Goal: Information Seeking & Learning: Find specific fact

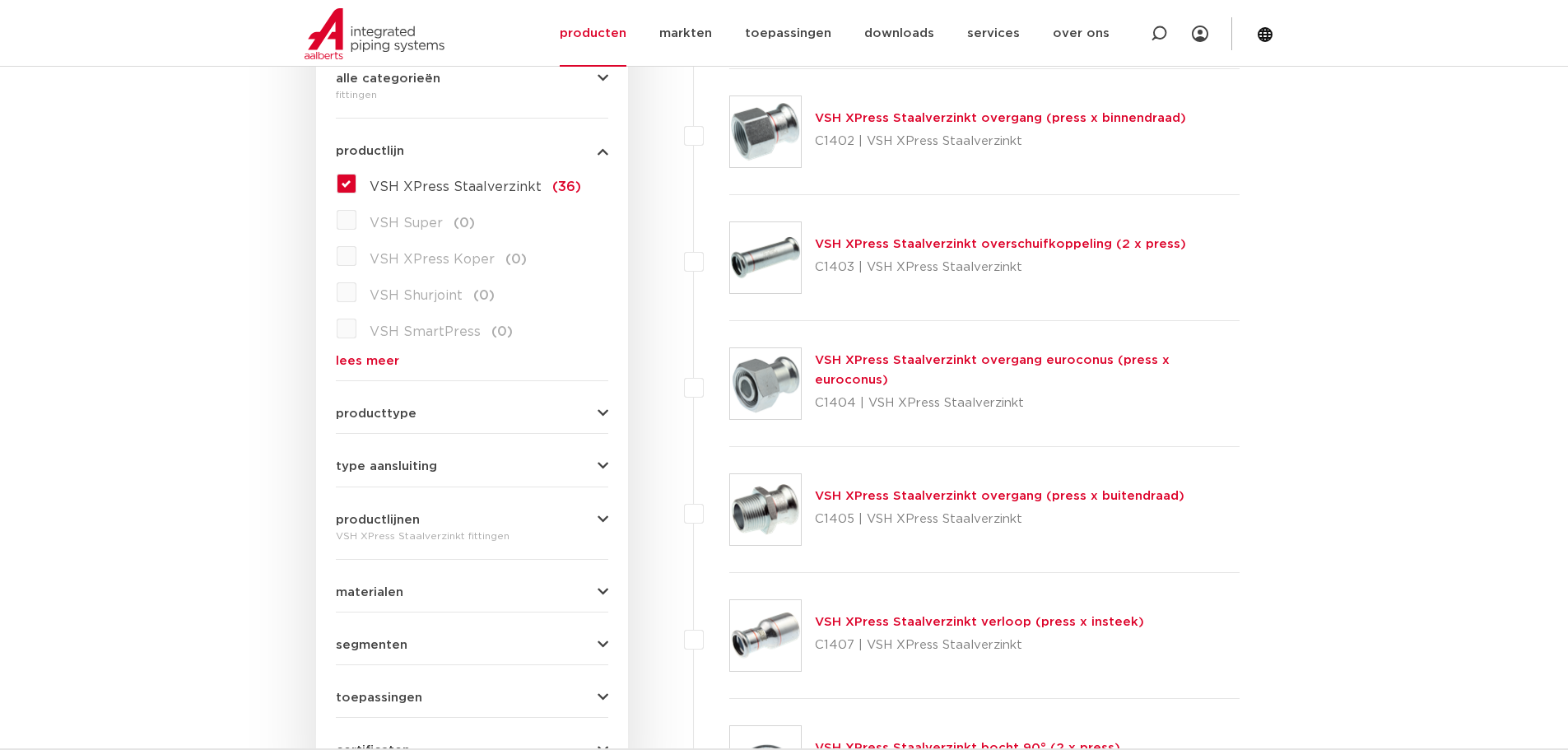
click at [770, 633] on img at bounding box center [765, 636] width 71 height 71
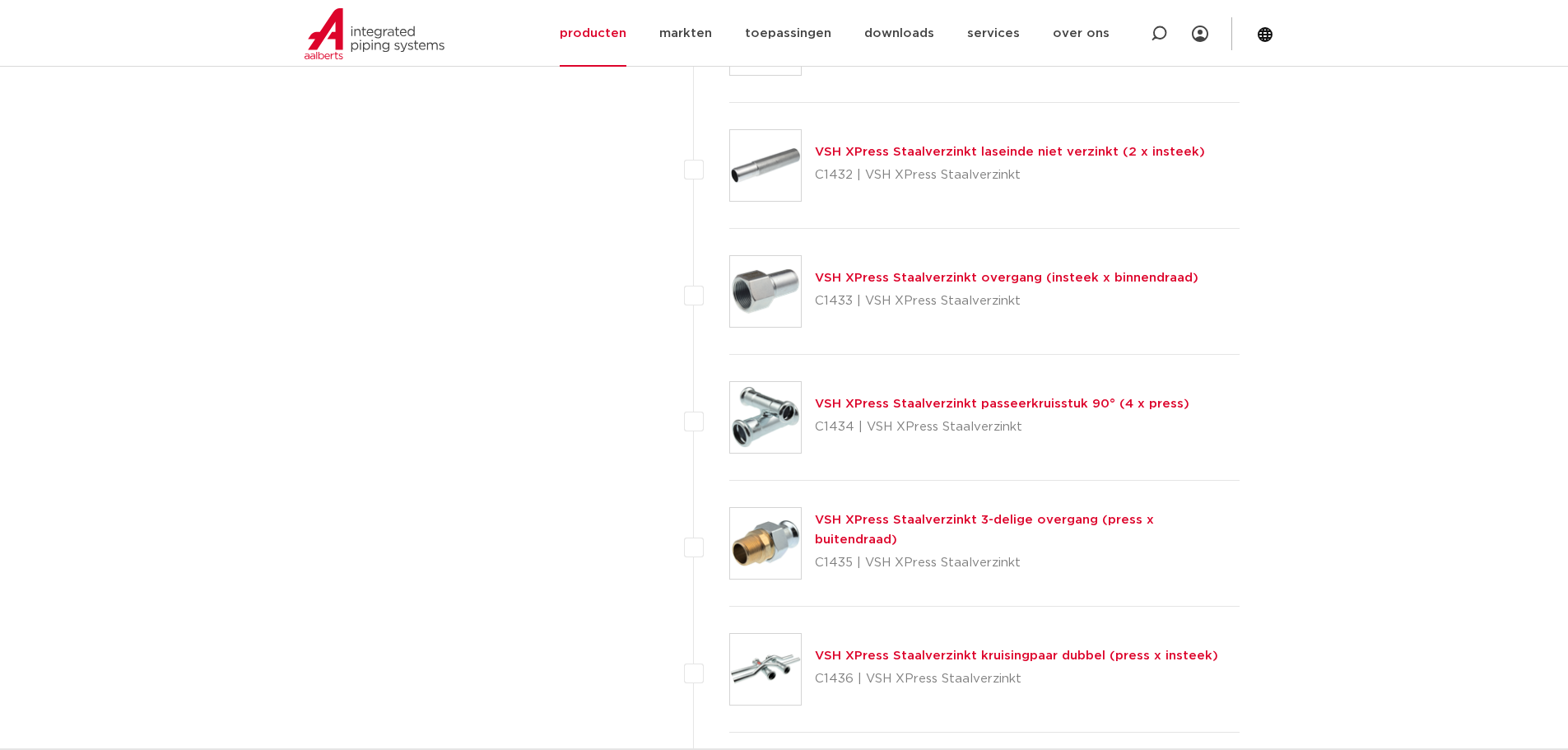
scroll to position [2966, 0]
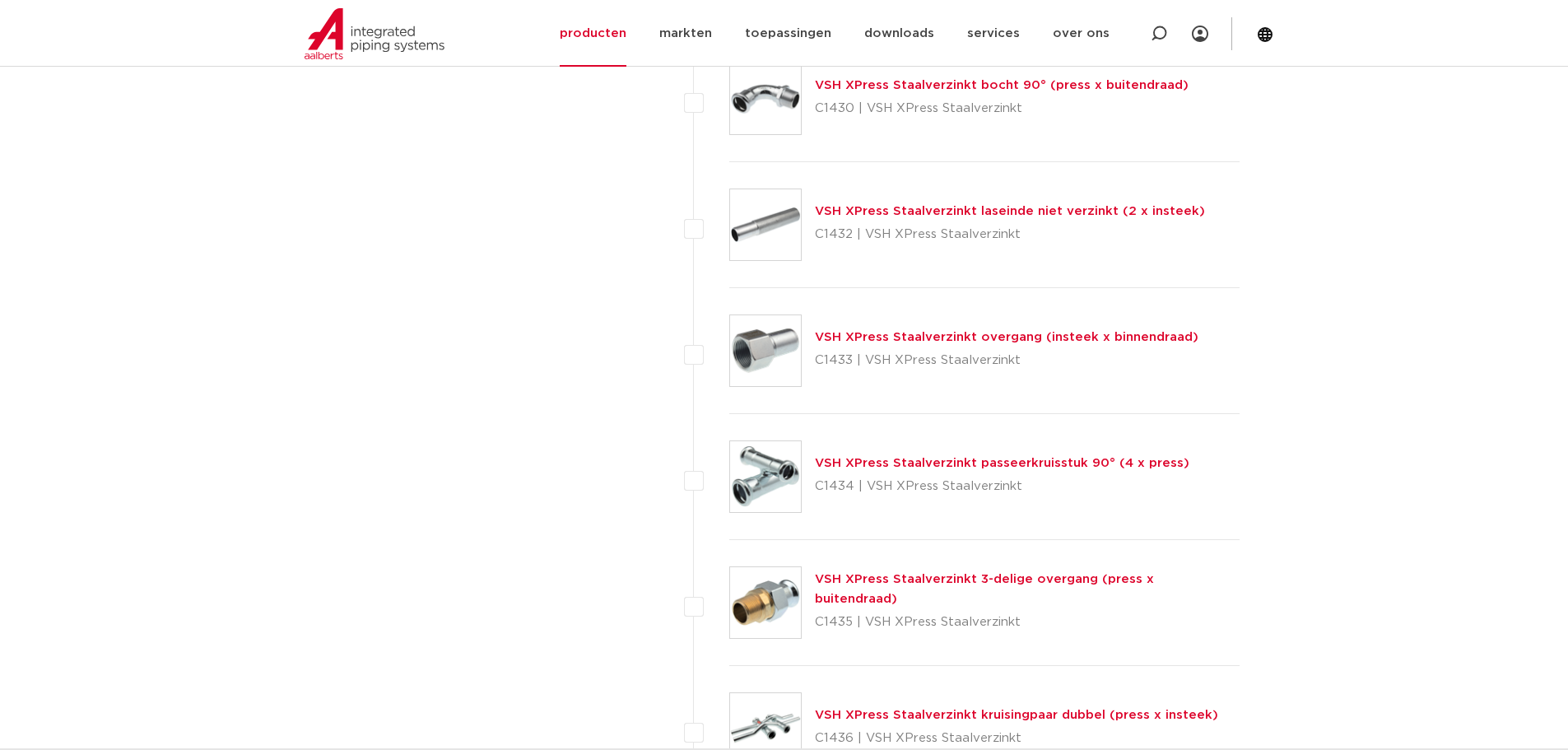
click at [767, 345] on img at bounding box center [765, 351] width 71 height 71
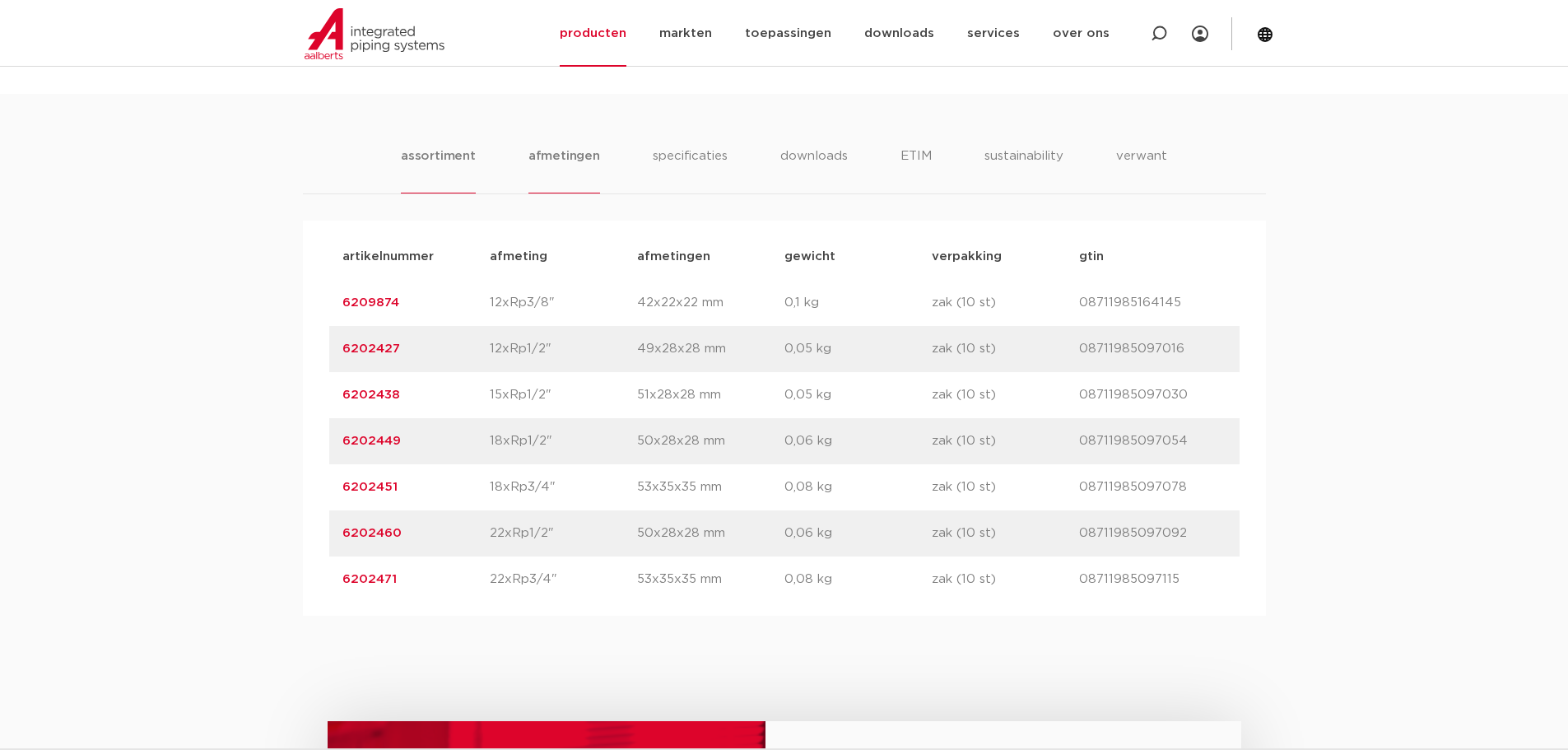
scroll to position [988, 0]
click at [393, 395] on link "6202438" at bounding box center [371, 393] width 58 height 13
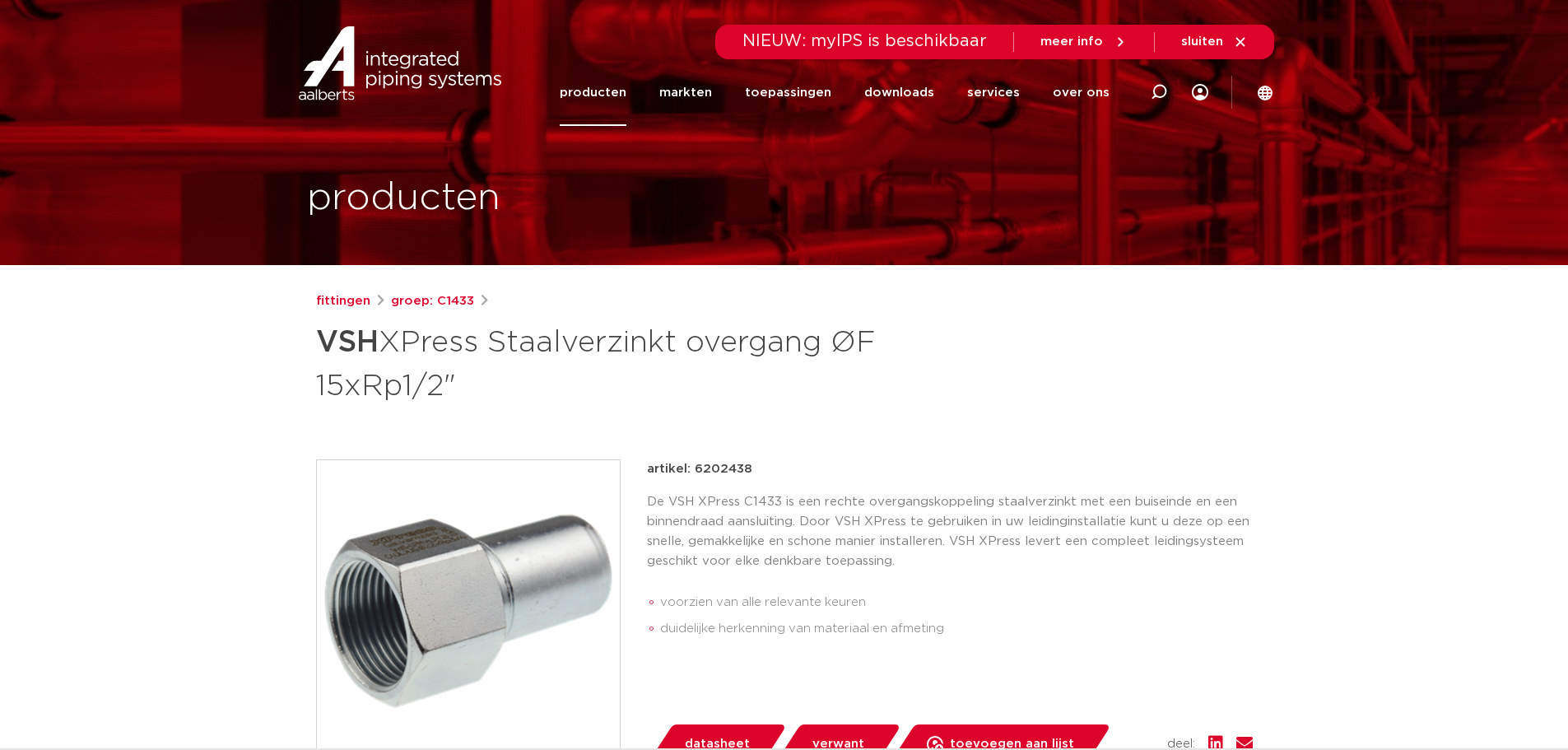
drag, startPoint x: 690, startPoint y: 465, endPoint x: 745, endPoint y: 466, distance: 55.0
click at [745, 466] on p "artikel: 6202438" at bounding box center [699, 469] width 105 height 20
copy p "6202438"
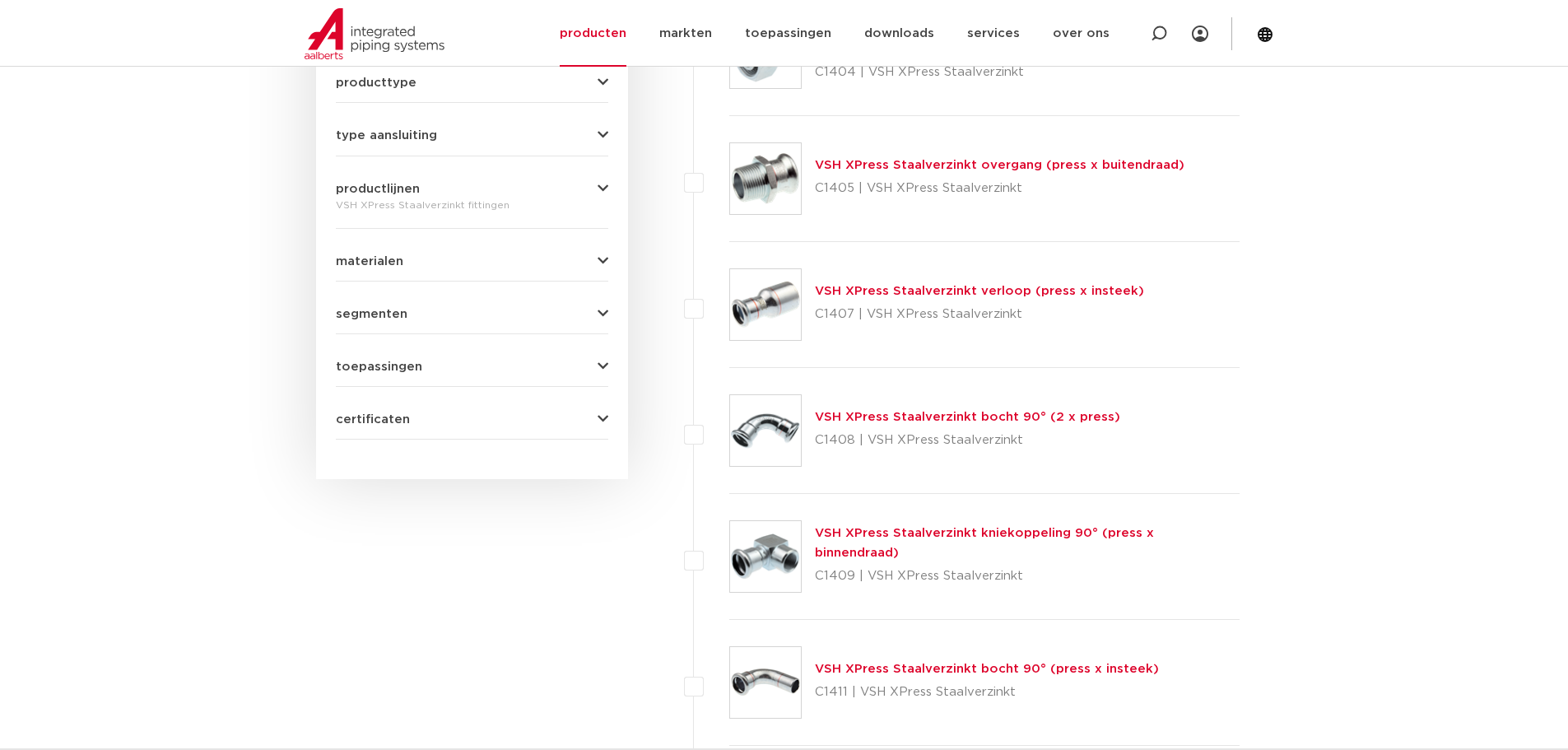
scroll to position [743, 0]
click at [821, 312] on p "C1407 | VSH XPress Staalverzinkt" at bounding box center [980, 316] width 329 height 26
click at [787, 303] on img at bounding box center [765, 306] width 71 height 71
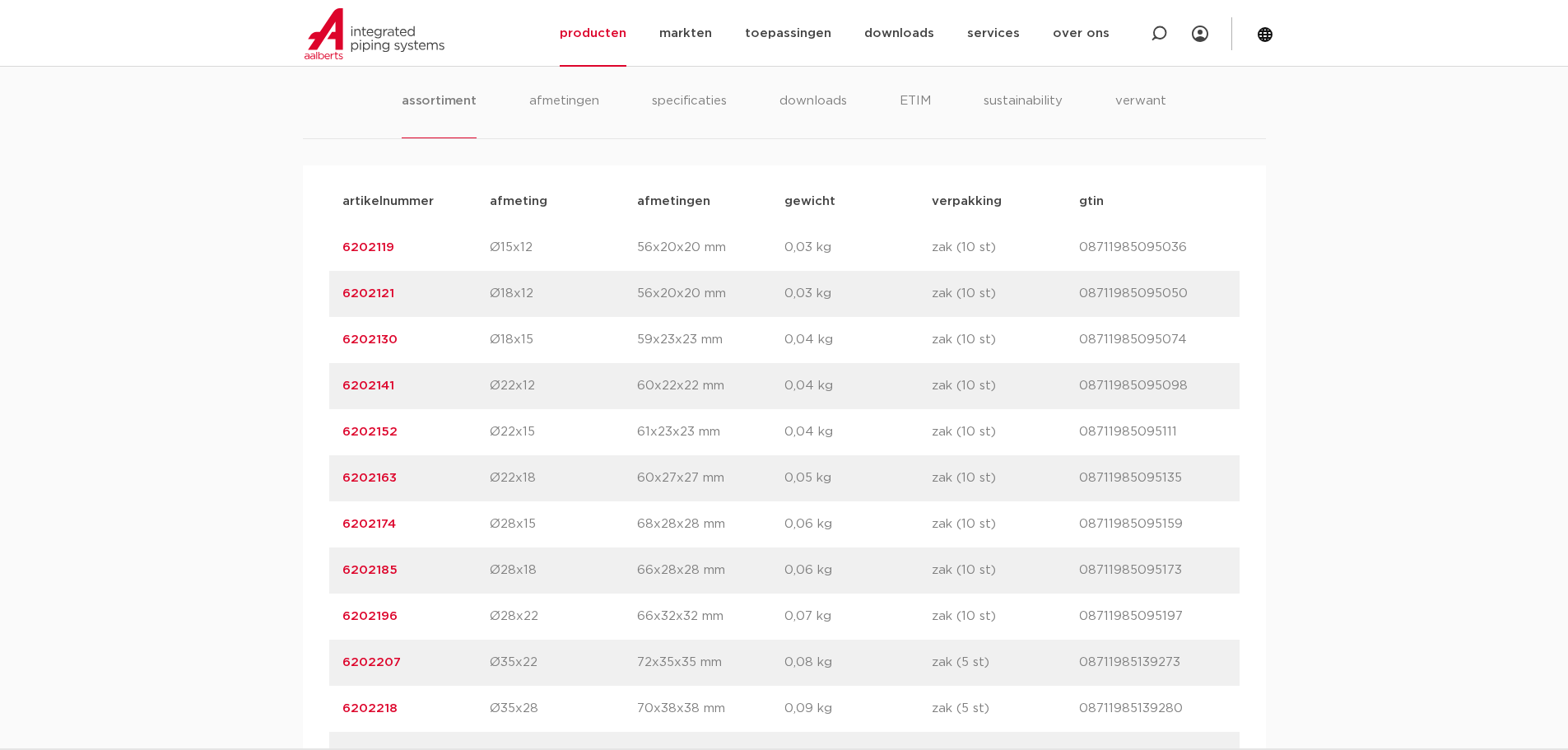
scroll to position [1070, 0]
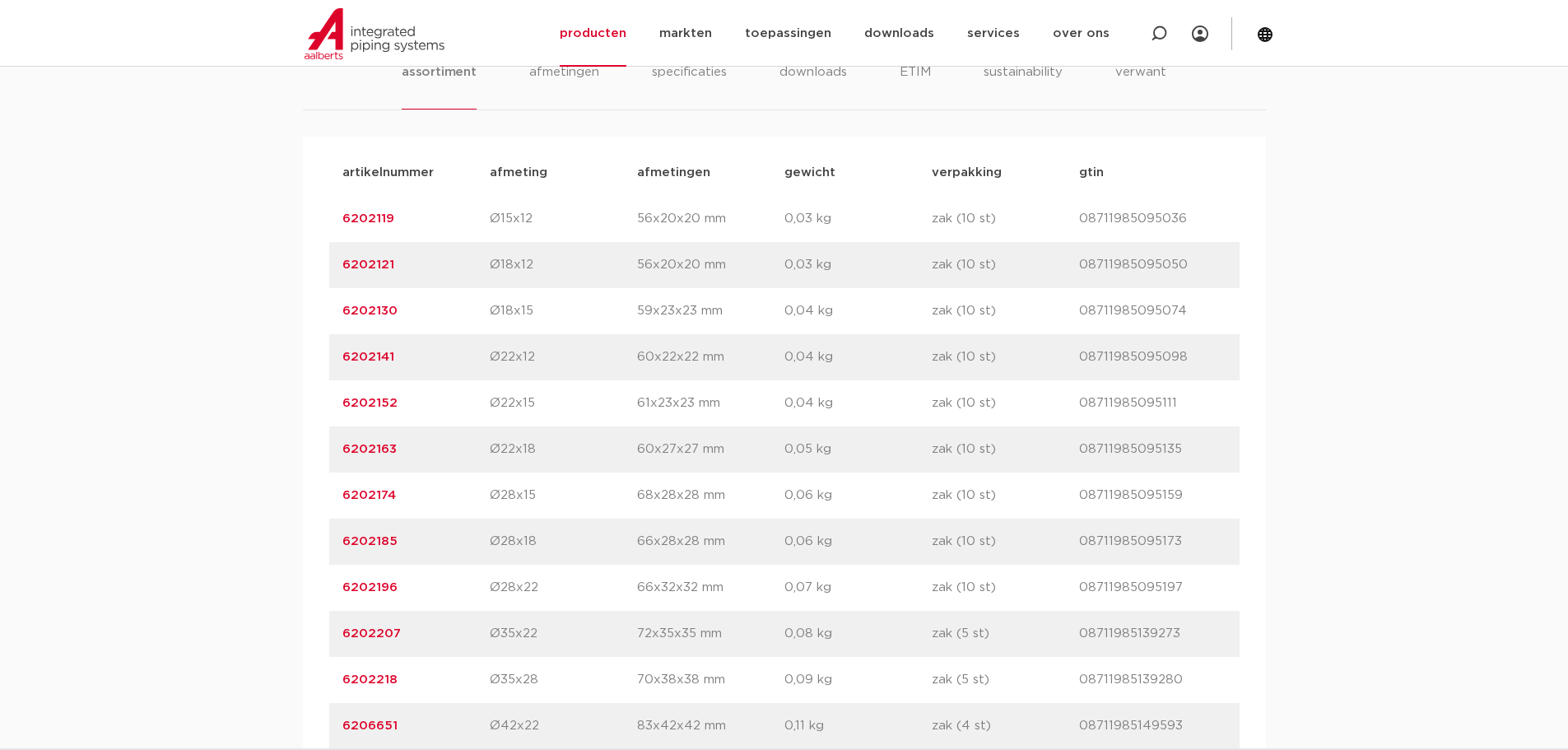
drag, startPoint x: 337, startPoint y: 396, endPoint x: 396, endPoint y: 400, distance: 59.1
click at [396, 400] on div "artikelnummer 6202152 afmeting Ø22x15 afmetingen 61x23x23 mm gewicht 0,04 kg ve…" at bounding box center [784, 403] width 911 height 46
copy link "6202152"
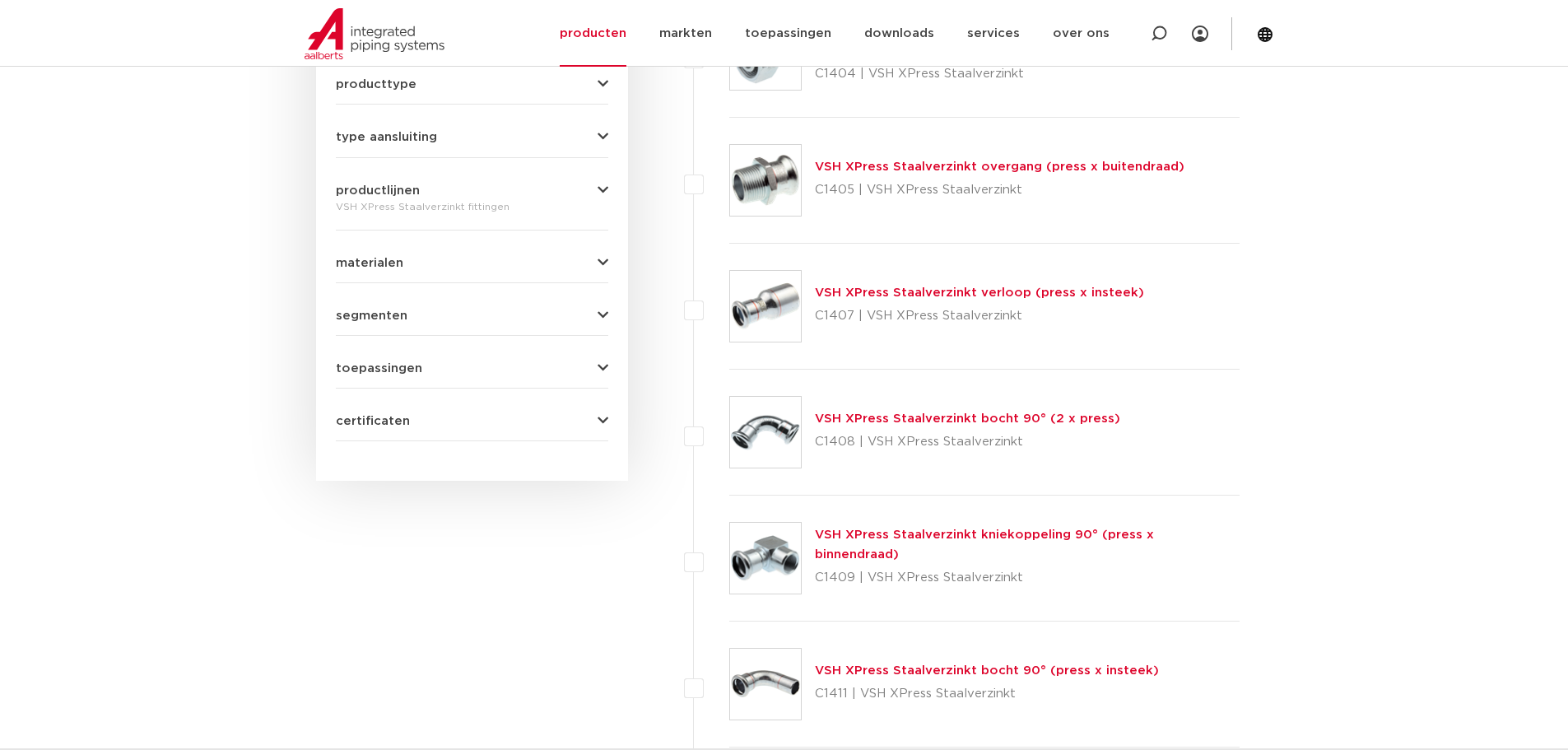
click at [859, 308] on p "C1407 | VSH XPress Staalverzinkt" at bounding box center [980, 316] width 329 height 26
click at [735, 326] on img at bounding box center [765, 306] width 71 height 71
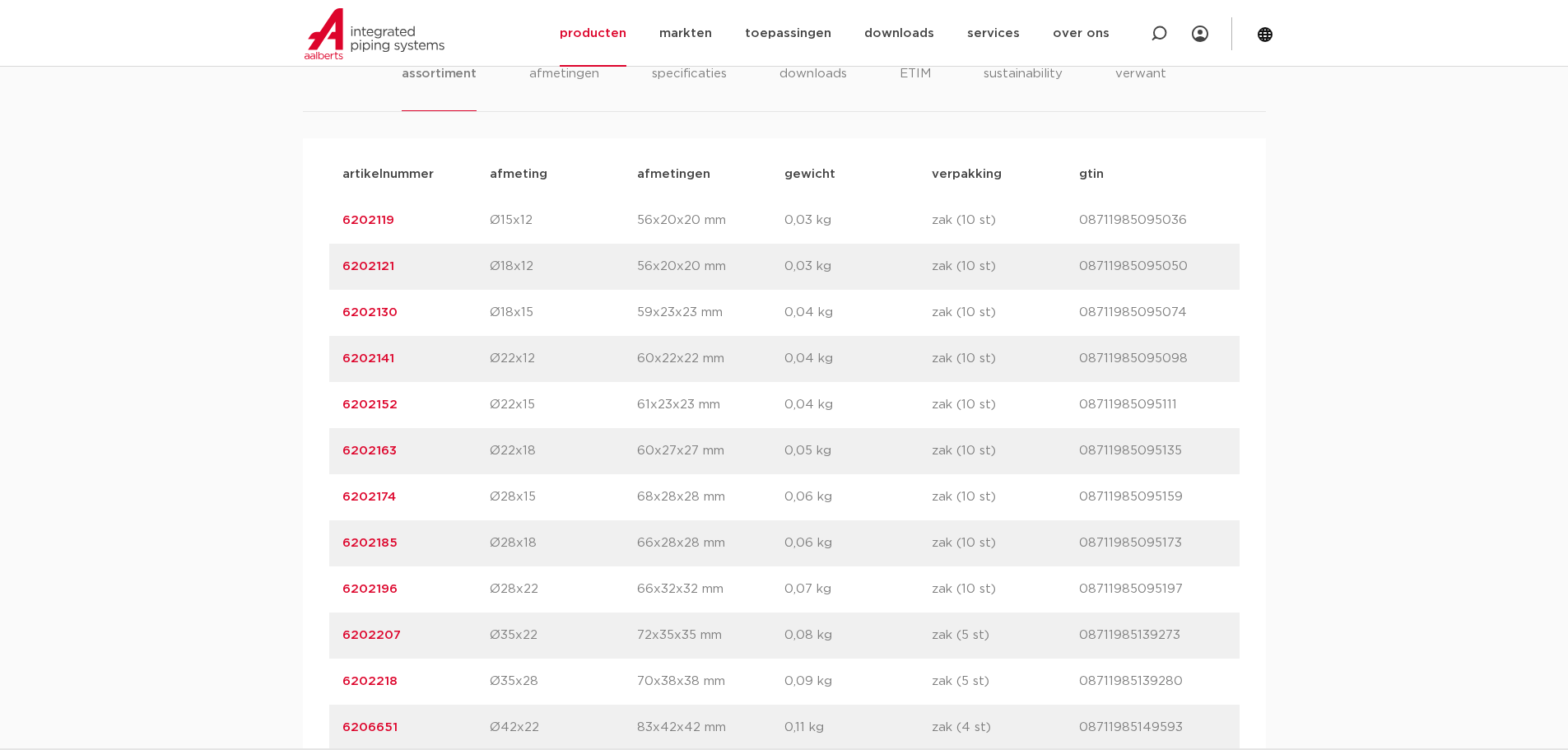
scroll to position [1070, 0]
click at [343, 395] on p "6202152" at bounding box center [416, 404] width 147 height 20
click at [370, 397] on link "6202152" at bounding box center [370, 403] width 55 height 13
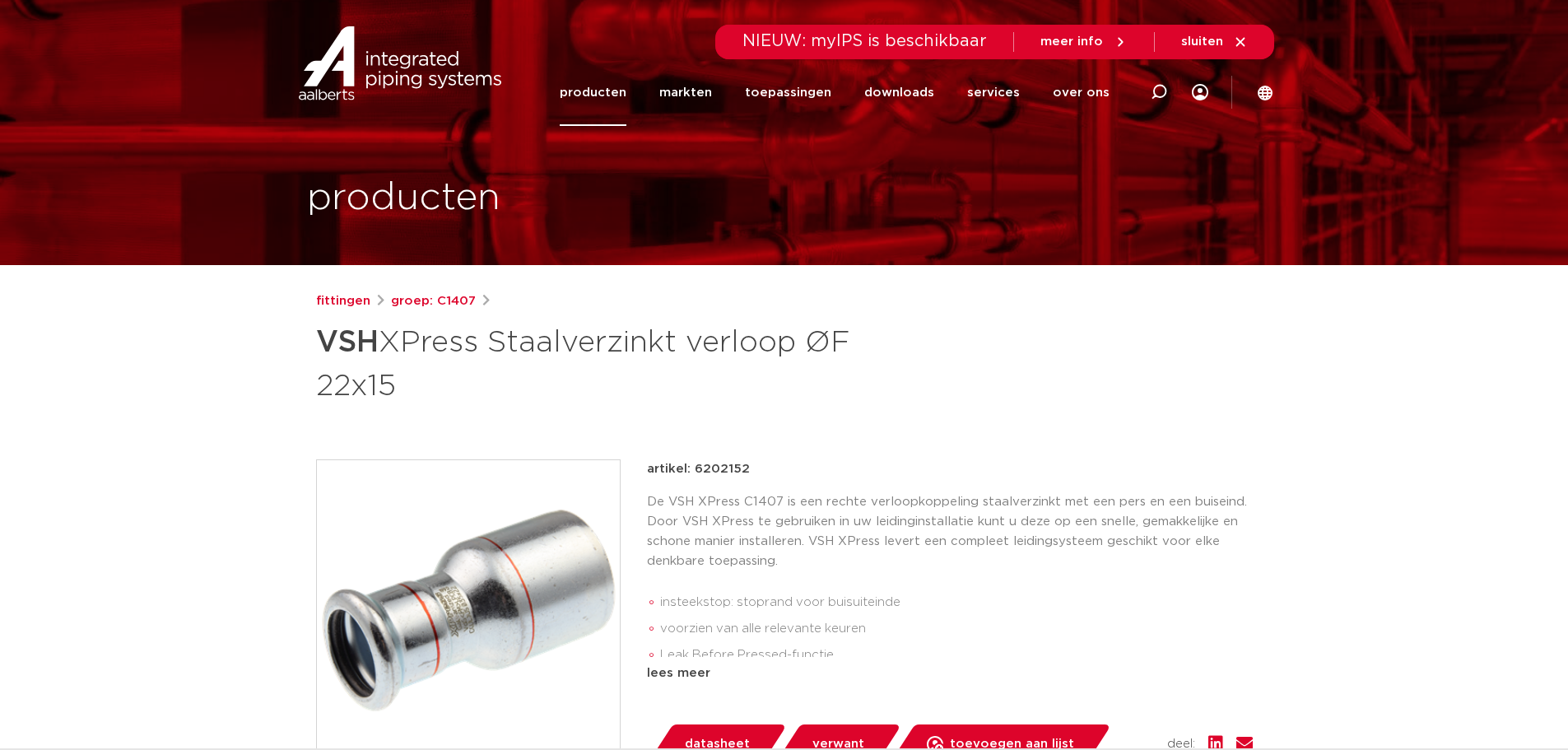
drag, startPoint x: 691, startPoint y: 464, endPoint x: 758, endPoint y: 475, distance: 67.9
click at [758, 475] on div "artikel: 6202152" at bounding box center [950, 469] width 606 height 20
copy p "6202152"
